Goal: Task Accomplishment & Management: Complete application form

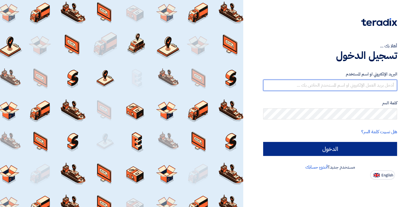
type input "[EMAIL_ADDRESS][DOMAIN_NAME]"
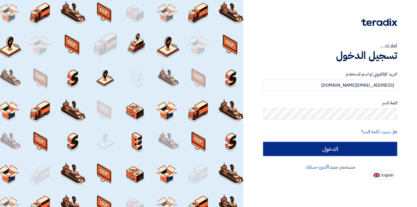
click at [326, 150] on input "الدخول" at bounding box center [330, 149] width 134 height 14
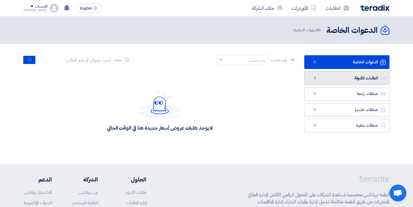
click at [322, 78] on link "الطلبات المقبولة الطلبات المقبولة 1" at bounding box center [346, 78] width 85 height 14
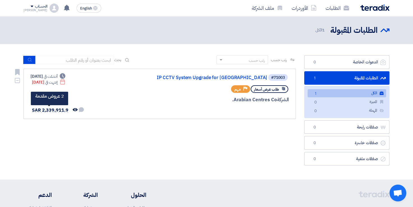
click at [51, 107] on span "SAR 2,339,911.9" at bounding box center [50, 110] width 36 height 7
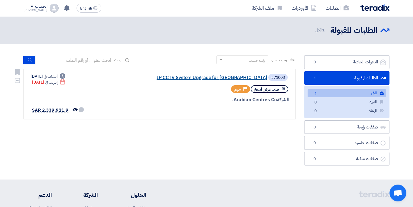
click at [215, 76] on link "IP CCTV System Upgrade for [GEOGRAPHIC_DATA]" at bounding box center [211, 77] width 112 height 5
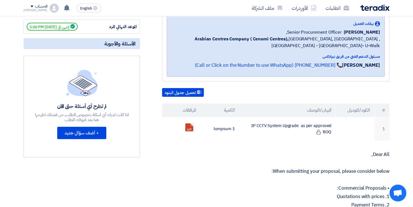
scroll to position [87, 0]
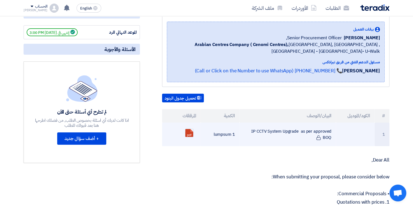
click at [252, 130] on td "IP CCTV System Upgrade as per approved BOQ" at bounding box center [287, 135] width 97 height 24
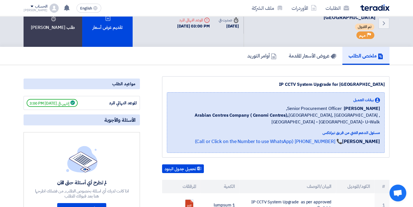
scroll to position [0, 0]
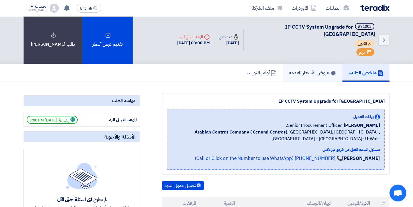
click at [309, 69] on h5 "عروض الأسعار المقدمة" at bounding box center [312, 72] width 47 height 6
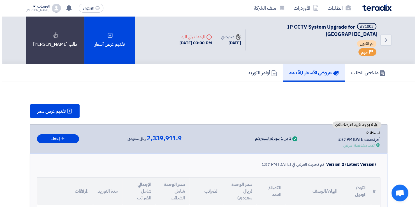
scroll to position [16, 0]
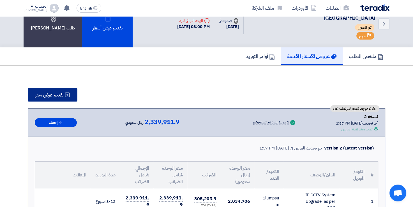
click at [56, 93] on span "تقديم عرض سعر" at bounding box center [49, 95] width 28 height 4
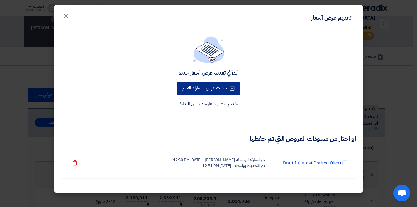
click at [206, 89] on button "تحديث عرض أسعارك الأخير" at bounding box center [208, 88] width 63 height 13
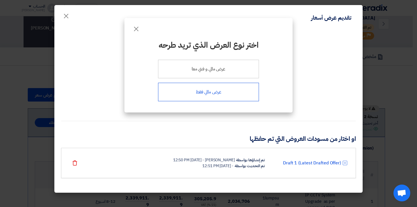
click at [221, 91] on div "عرض مالي فقط" at bounding box center [208, 92] width 101 height 19
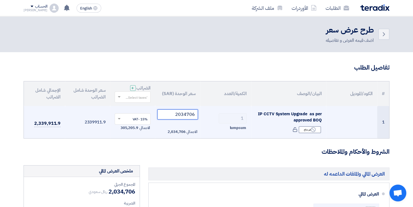
click at [181, 115] on input "2034706" at bounding box center [177, 114] width 41 height 10
paste input "00706.00"
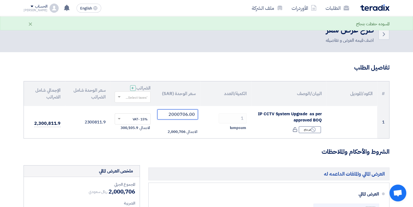
type input "2000706.00"
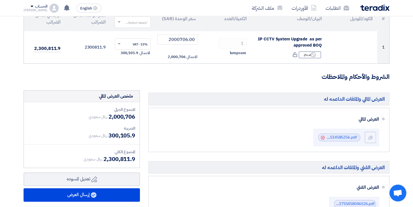
scroll to position [76, 0]
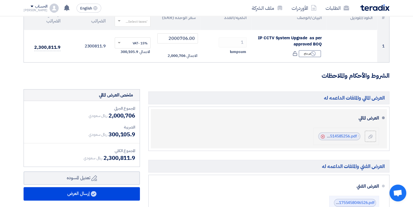
click at [324, 136] on icon "Cancel" at bounding box center [323, 137] width 4 height 4
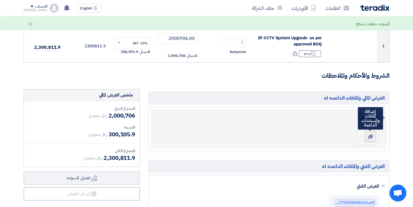
click at [367, 132] on label at bounding box center [370, 136] width 11 height 11
click at [0, 0] on input "file" at bounding box center [0, 0] width 0 height 0
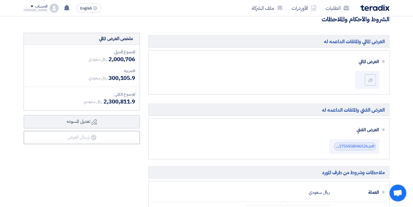
scroll to position [132, 0]
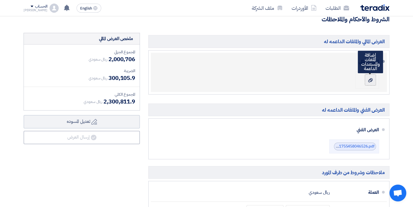
click at [369, 82] on icon at bounding box center [370, 80] width 4 height 4
click at [0, 0] on input "file" at bounding box center [0, 0] width 0 height 0
click at [373, 81] on div at bounding box center [370, 80] width 7 height 6
click at [0, 0] on input "file" at bounding box center [0, 0] width 0 height 0
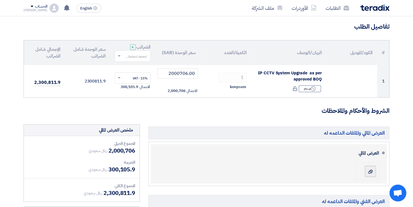
scroll to position [41, 0]
click at [374, 166] on label at bounding box center [370, 170] width 11 height 11
click at [0, 0] on input "file" at bounding box center [0, 0] width 0 height 0
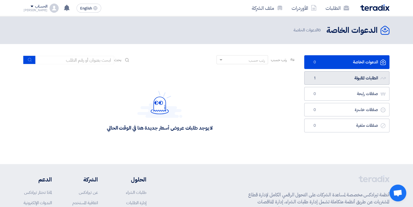
click at [340, 77] on link "الطلبات المقبولة الطلبات المقبولة 1" at bounding box center [346, 78] width 85 height 14
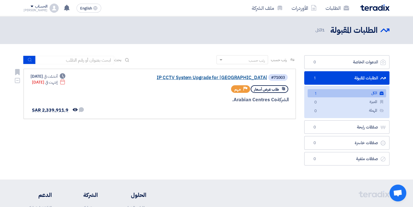
click at [202, 79] on link "IP CCTV System Upgrade for [GEOGRAPHIC_DATA]" at bounding box center [211, 77] width 112 height 5
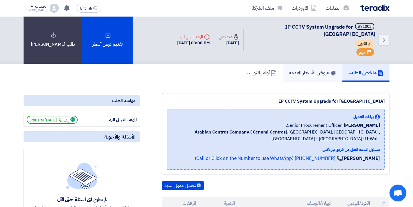
click at [305, 69] on h5 "عروض الأسعار المقدمة" at bounding box center [312, 72] width 47 height 6
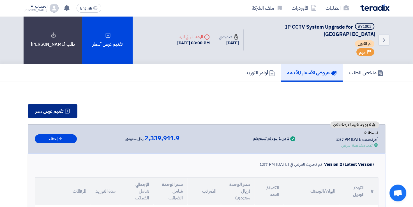
click at [60, 104] on button "تقديم عرض سعر" at bounding box center [53, 110] width 50 height 13
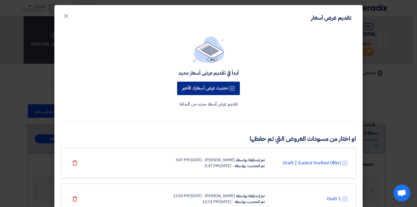
click at [226, 90] on button "تحديث عرض أسعارك الأخير" at bounding box center [208, 88] width 63 height 13
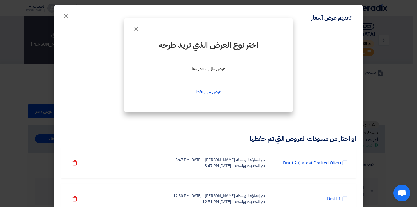
click at [210, 92] on div "عرض مالي فقط" at bounding box center [208, 92] width 101 height 19
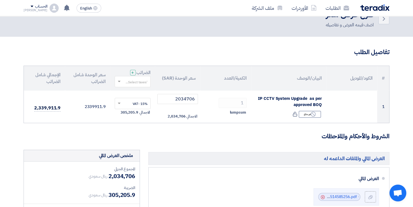
scroll to position [16, 0]
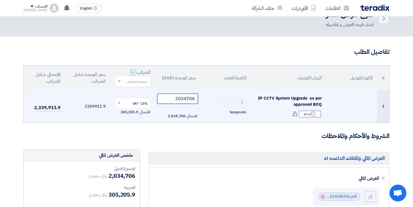
click at [186, 99] on input "2034706" at bounding box center [177, 99] width 41 height 10
paste input "00706.00"
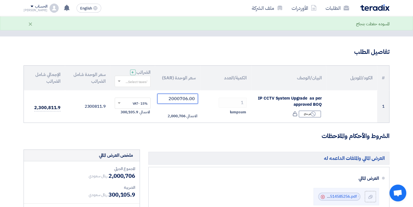
type input "2000706.00"
click at [191, 140] on h3 "الشروط والأحكام والملاحظات" at bounding box center [207, 136] width 366 height 9
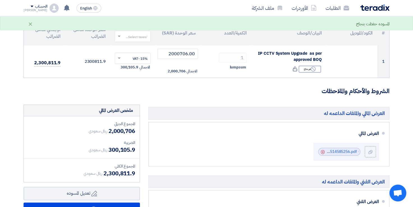
scroll to position [61, 0]
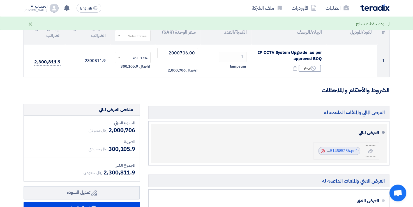
click at [321, 151] on icon "Cancel" at bounding box center [323, 151] width 4 height 4
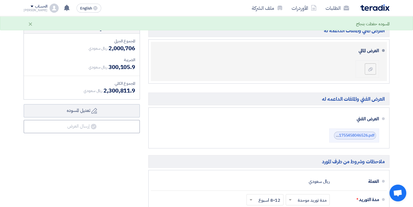
scroll to position [145, 0]
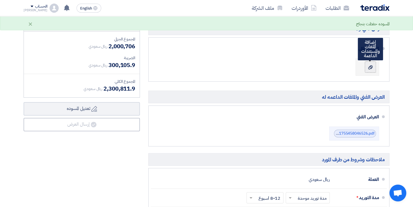
click at [368, 70] on label at bounding box center [370, 66] width 11 height 11
click at [0, 0] on input "file" at bounding box center [0, 0] width 0 height 0
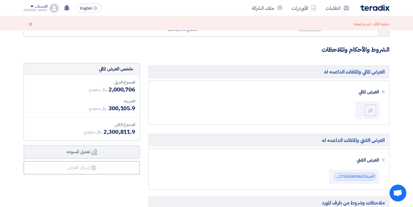
scroll to position [125, 0]
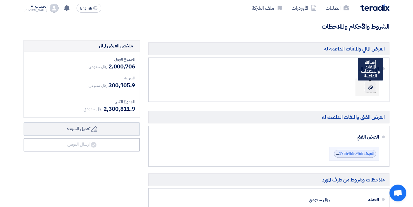
click at [369, 89] on use at bounding box center [370, 87] width 4 height 4
click at [0, 0] on input "file" at bounding box center [0, 0] width 0 height 0
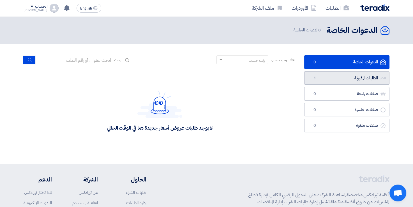
click at [309, 81] on link "الطلبات المقبولة الطلبات المقبولة 1" at bounding box center [346, 78] width 85 height 14
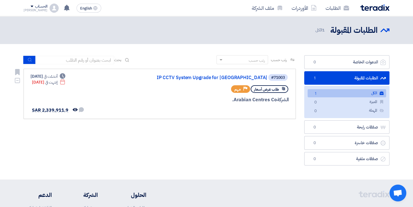
click at [195, 86] on div "طلب عرض أسعار Priority مهم" at bounding box center [221, 89] width 135 height 10
click at [203, 76] on link "IP CCTV System Upgrade for [GEOGRAPHIC_DATA]" at bounding box center [211, 77] width 112 height 5
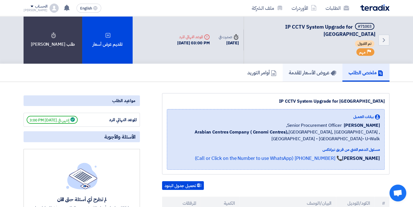
click at [303, 70] on link "عروض الأسعار المقدمة" at bounding box center [313, 73] width 60 height 18
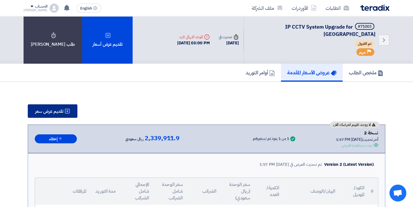
click at [47, 109] on span "تقديم عرض سعر" at bounding box center [49, 111] width 28 height 4
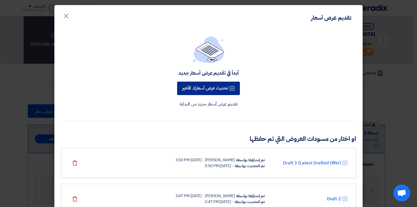
click at [225, 89] on button "تحديث عرض أسعارك الأخير" at bounding box center [208, 88] width 63 height 13
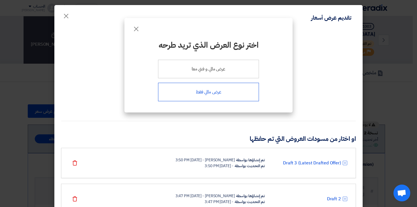
click at [211, 90] on div "عرض مالي فقط" at bounding box center [208, 92] width 101 height 19
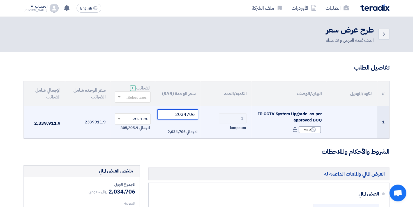
click at [185, 115] on input "2034706" at bounding box center [177, 114] width 41 height 10
paste input "00706.00"
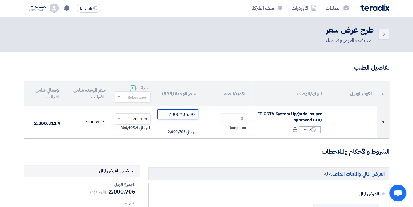
type input "2000706.00"
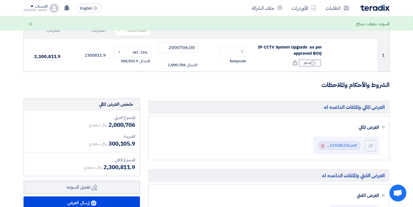
scroll to position [67, 0]
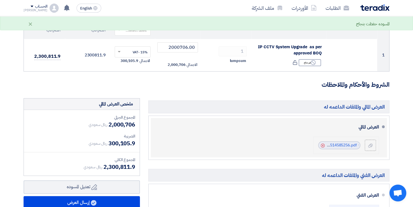
click at [322, 144] on icon "Cancel" at bounding box center [323, 146] width 4 height 4
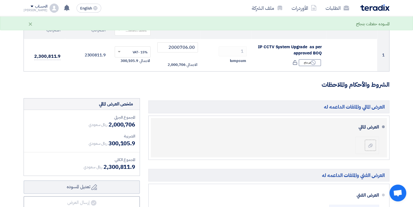
click at [347, 149] on div "العرض المالي" at bounding box center [267, 137] width 224 height 35
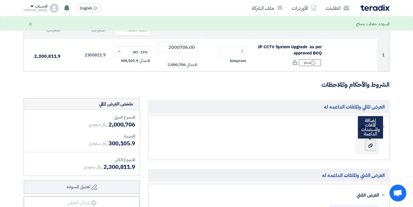
click at [366, 148] on label at bounding box center [370, 145] width 11 height 11
click at [0, 0] on input "file" at bounding box center [0, 0] width 0 height 0
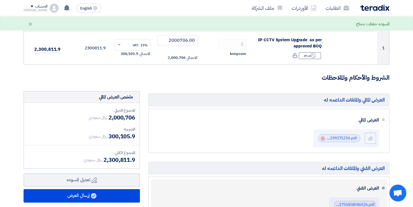
scroll to position [74, 0]
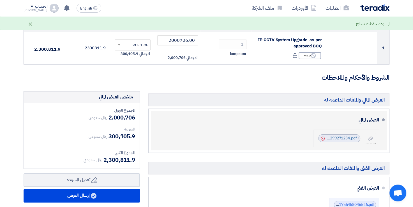
click at [348, 136] on link "accessed_IP_CCTV_System_UpgradeMakkah_MallV_1756299271234.pdf" at bounding box center [292, 138] width 130 height 6
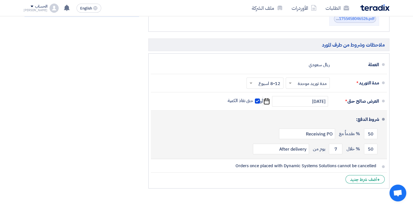
scroll to position [259, 0]
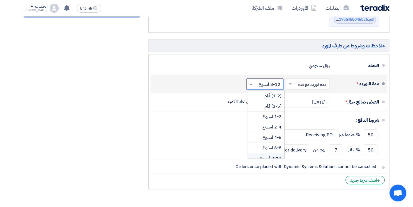
click at [268, 82] on input "text" at bounding box center [264, 84] width 34 height 8
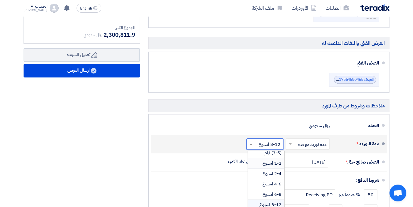
scroll to position [13, 0]
click at [276, 193] on span "6-8 اسبوع" at bounding box center [271, 194] width 19 height 7
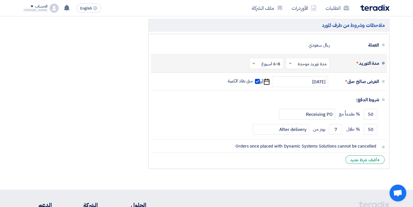
scroll to position [278, 0]
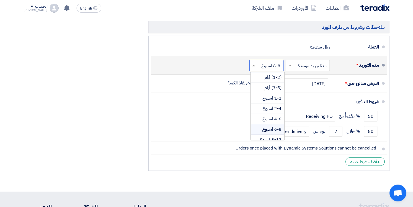
click at [252, 65] on span at bounding box center [253, 66] width 7 height 6
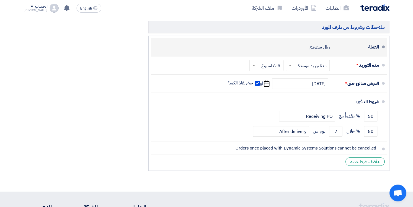
click at [208, 52] on div "العملة ريال سعودي" at bounding box center [267, 46] width 224 height 13
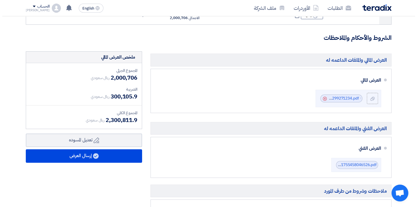
scroll to position [112, 0]
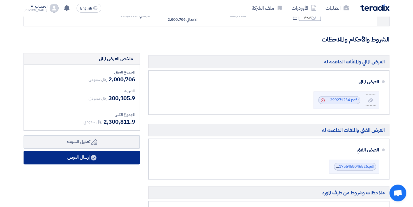
click at [86, 158] on button "إرسال العرض" at bounding box center [82, 157] width 116 height 13
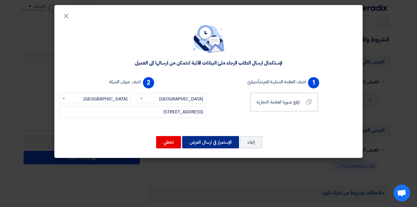
click at [223, 142] on button "الإستمرار في ارسال العرض" at bounding box center [210, 142] width 57 height 12
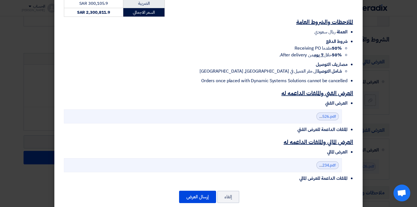
scroll to position [154, 0]
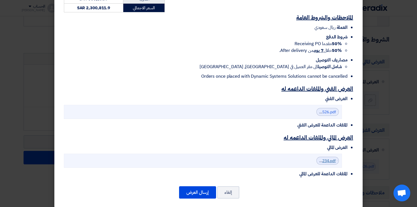
click at [331, 158] on link "accessed_IP_CCTV_System_UpgradeMakkah_MallV_1756299271234.pdf" at bounding box center [271, 161] width 130 height 6
click at [198, 186] on button "إرسال العرض" at bounding box center [197, 192] width 37 height 12
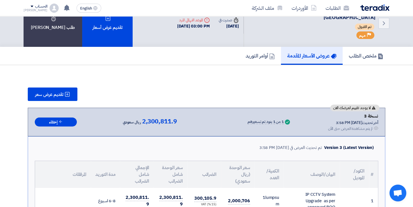
scroll to position [16, 0]
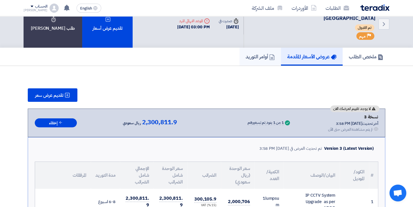
click at [257, 54] on link "أوامر التوريد" at bounding box center [260, 57] width 42 height 18
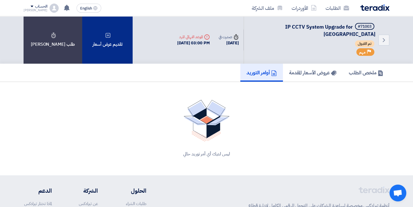
click at [100, 45] on div "تقديم عرض أسعار" at bounding box center [107, 39] width 50 height 47
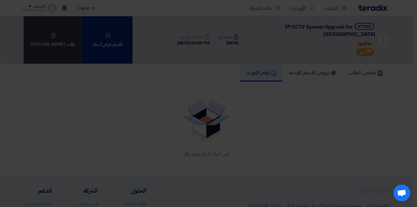
click at [100, 45] on div "أبدأ في تقديم عرض أسعار جديد تقديم عرض أسعار جديد من البداية" at bounding box center [208, 52] width 295 height 60
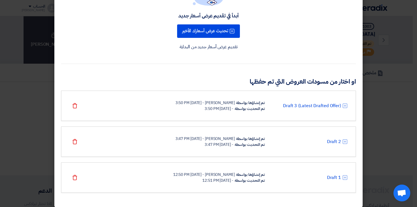
scroll to position [62, 0]
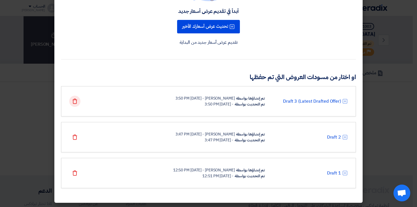
click at [76, 103] on icon "Delete" at bounding box center [75, 101] width 6 height 6
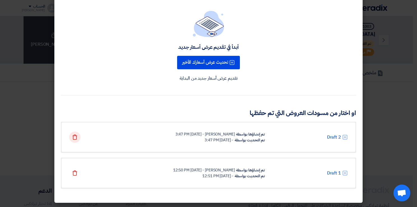
click at [75, 140] on div "Delete" at bounding box center [74, 137] width 11 height 11
click at [77, 136] on icon "Delete" at bounding box center [75, 137] width 6 height 6
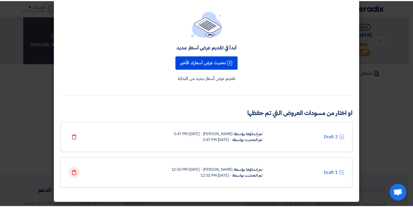
scroll to position [0, 0]
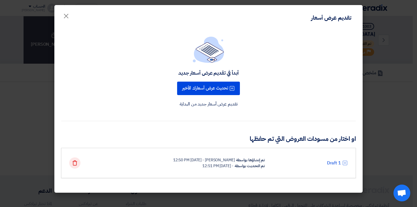
click at [75, 165] on use at bounding box center [75, 162] width 5 height 5
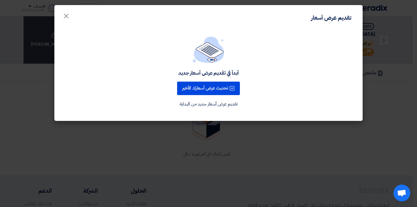
click at [202, 105] on link "تقديم عرض أسعار جديد من البداية" at bounding box center [209, 104] width 58 height 7
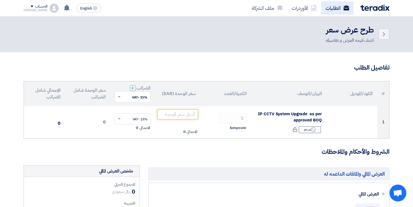
click at [333, 10] on link "الطلبات" at bounding box center [337, 7] width 33 height 13
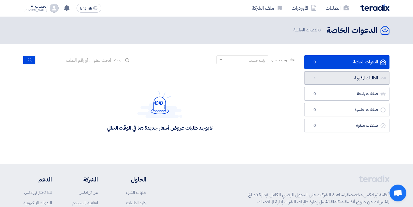
click at [343, 77] on link "الطلبات المقبولة الطلبات المقبولة 1" at bounding box center [346, 78] width 85 height 14
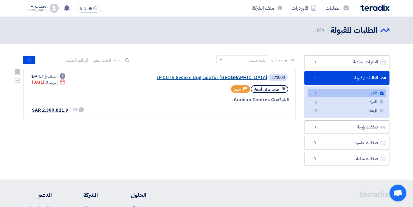
click at [187, 78] on link "IP CCTV System Upgrade for [GEOGRAPHIC_DATA]" at bounding box center [211, 77] width 112 height 5
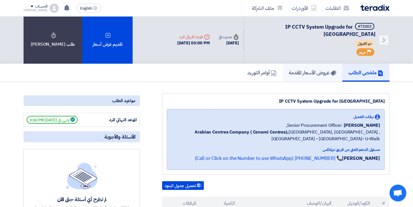
click at [303, 69] on h5 "عروض الأسعار المقدمة" at bounding box center [312, 72] width 47 height 6
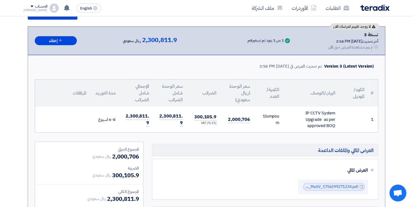
scroll to position [98, 0]
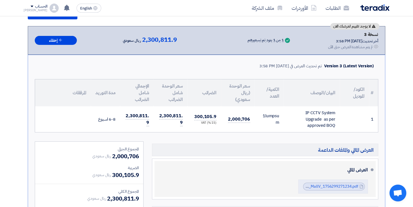
click at [195, 168] on div "العرض المالي" at bounding box center [265, 169] width 204 height 13
